Goal: Information Seeking & Learning: Learn about a topic

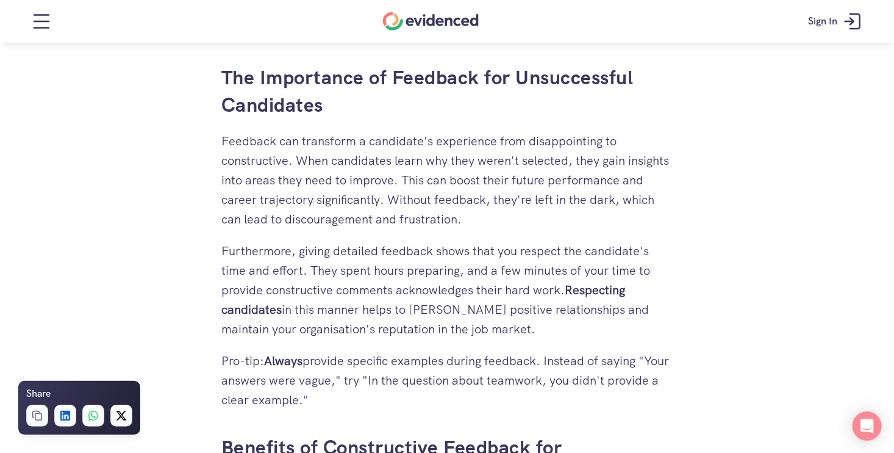
scroll to position [1450, 0]
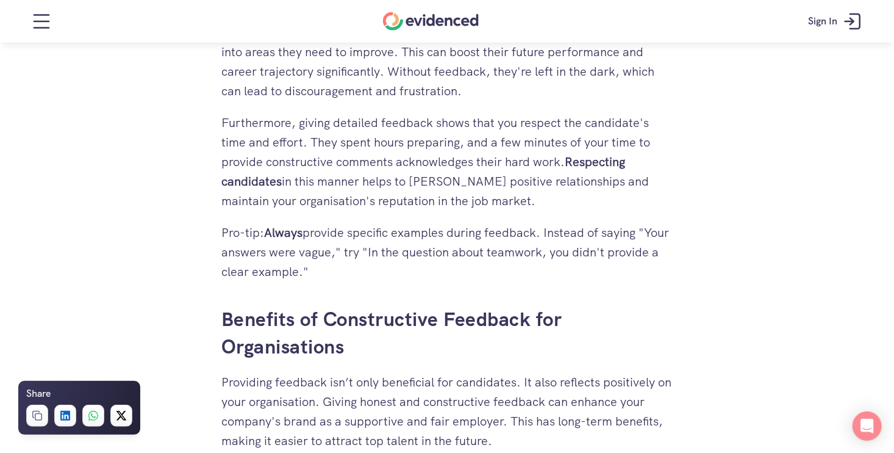
click at [542, 267] on p "Pro-tip: Always provide specific examples during feedback. Instead of saying "Y…" at bounding box center [446, 252] width 451 height 59
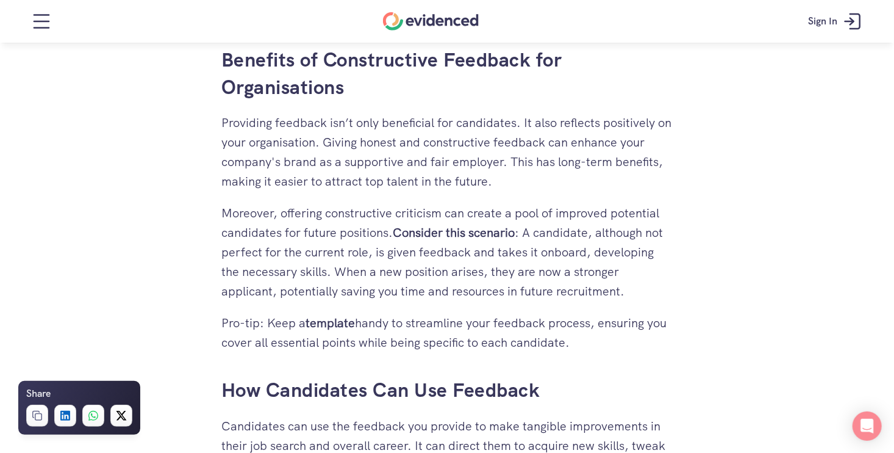
scroll to position [1755, 0]
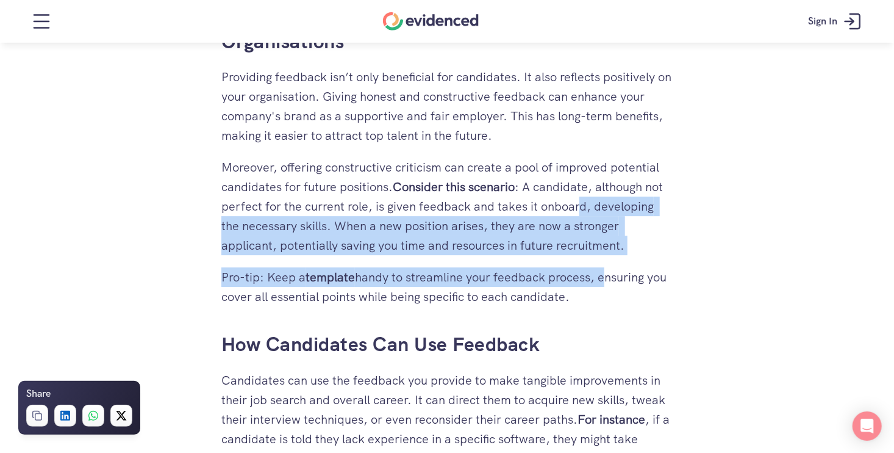
drag, startPoint x: 578, startPoint y: 198, endPoint x: 603, endPoint y: 264, distance: 70.3
drag, startPoint x: 603, startPoint y: 264, endPoint x: 514, endPoint y: 264, distance: 89.1
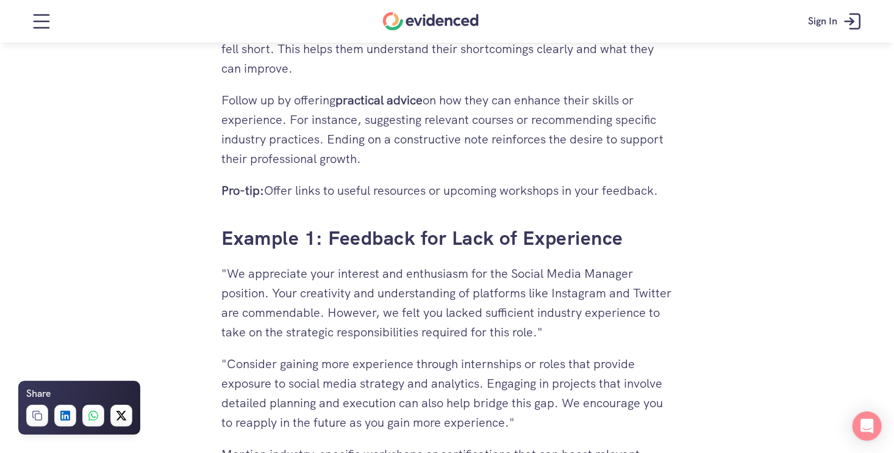
scroll to position [2670, 0]
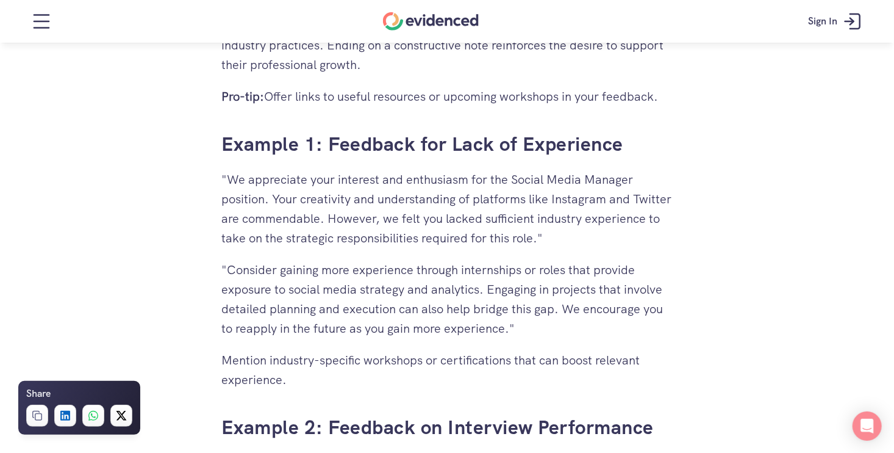
click at [405, 267] on p ""Consider gaining more experience through internships or roles that provide exp…" at bounding box center [446, 299] width 451 height 78
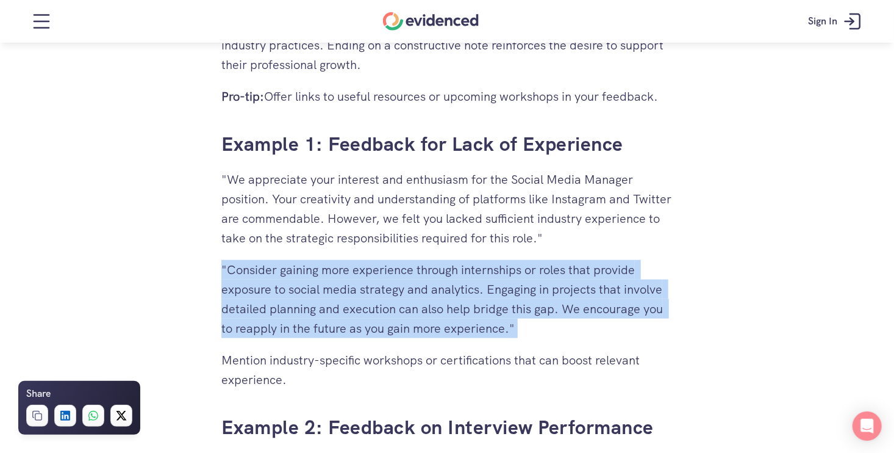
click at [405, 267] on p ""Consider gaining more experience through internships or roles that provide exp…" at bounding box center [446, 299] width 451 height 78
drag, startPoint x: 405, startPoint y: 267, endPoint x: 367, endPoint y: 292, distance: 45.9
click at [367, 292] on p ""Consider gaining more experience through internships or roles that provide exp…" at bounding box center [446, 299] width 451 height 78
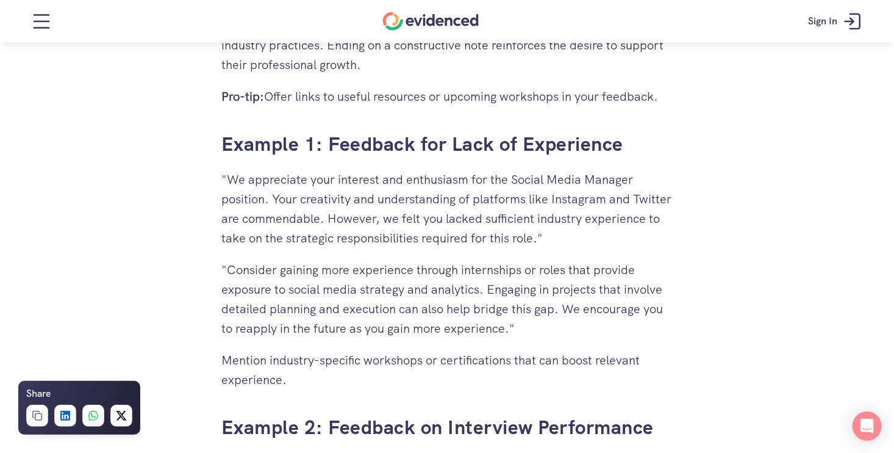
click at [367, 292] on p ""Consider gaining more experience through internships or roles that provide exp…" at bounding box center [446, 299] width 451 height 78
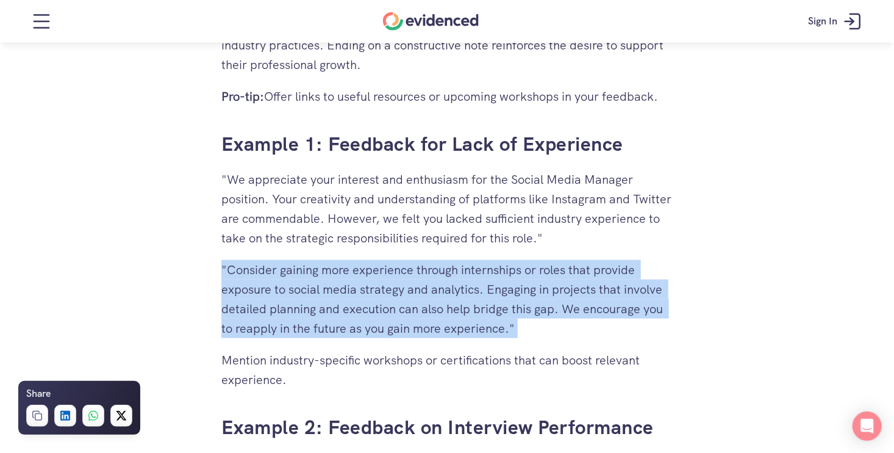
click at [367, 292] on p ""Consider gaining more experience through internships or roles that provide exp…" at bounding box center [446, 299] width 451 height 78
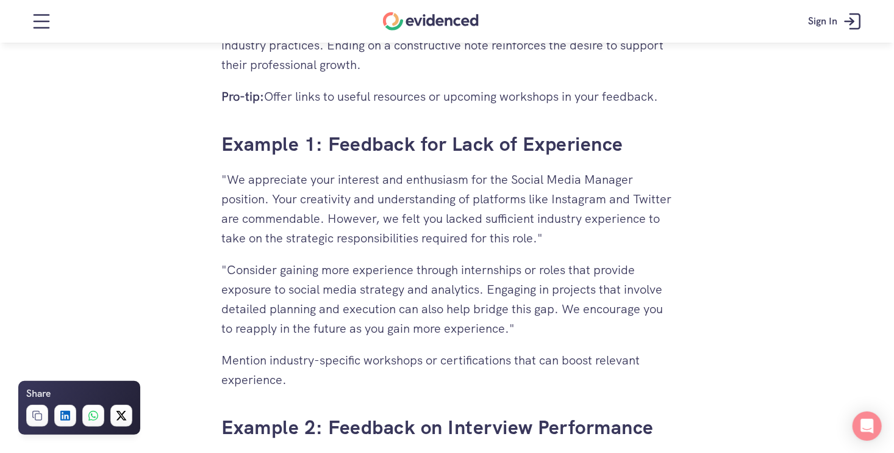
drag, startPoint x: 367, startPoint y: 292, endPoint x: 310, endPoint y: 192, distance: 114.5
click at [310, 192] on p ""We appreciate your interest and enthusiasm for the Social Media Manager positi…" at bounding box center [446, 209] width 451 height 78
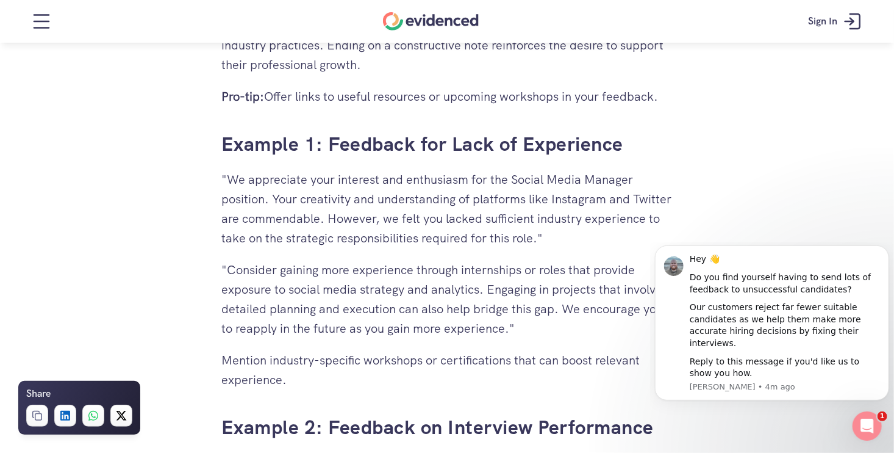
scroll to position [0, 0]
